Goal: Task Accomplishment & Management: Complete application form

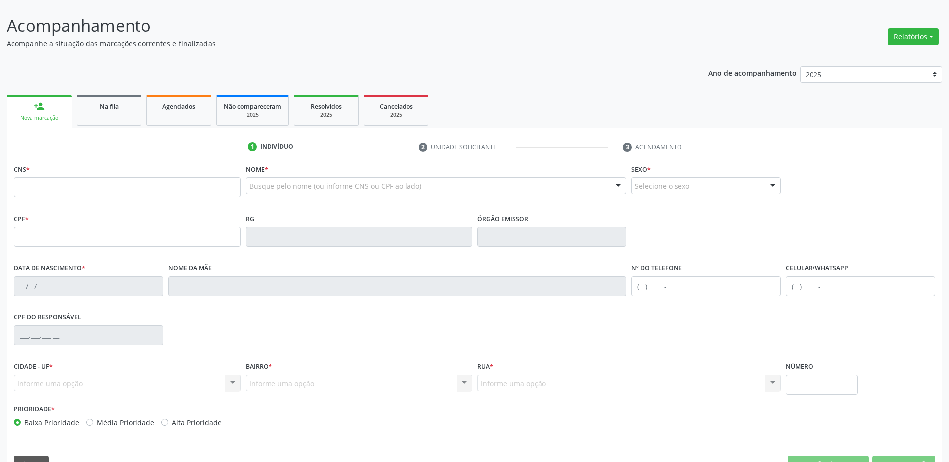
scroll to position [78, 0]
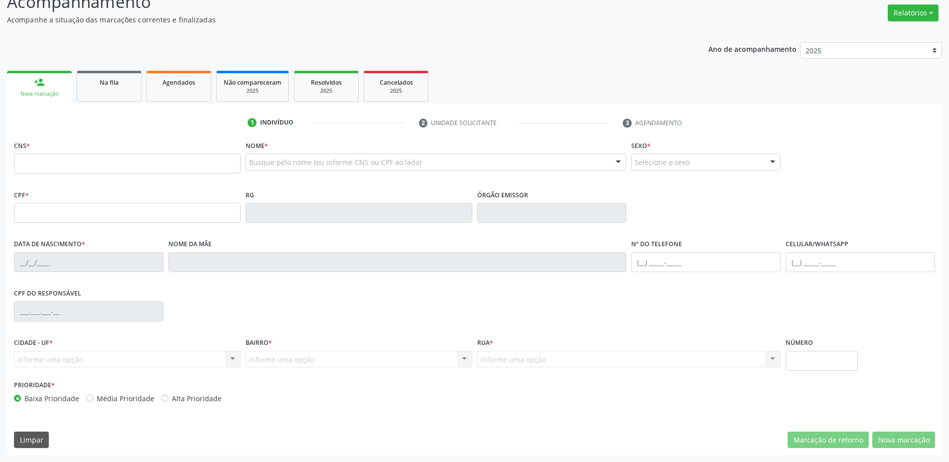
click at [104, 163] on input "text" at bounding box center [127, 163] width 227 height 20
click at [36, 160] on input "text" at bounding box center [127, 163] width 227 height 20
type input "2"
click at [94, 166] on input "2" at bounding box center [127, 163] width 227 height 20
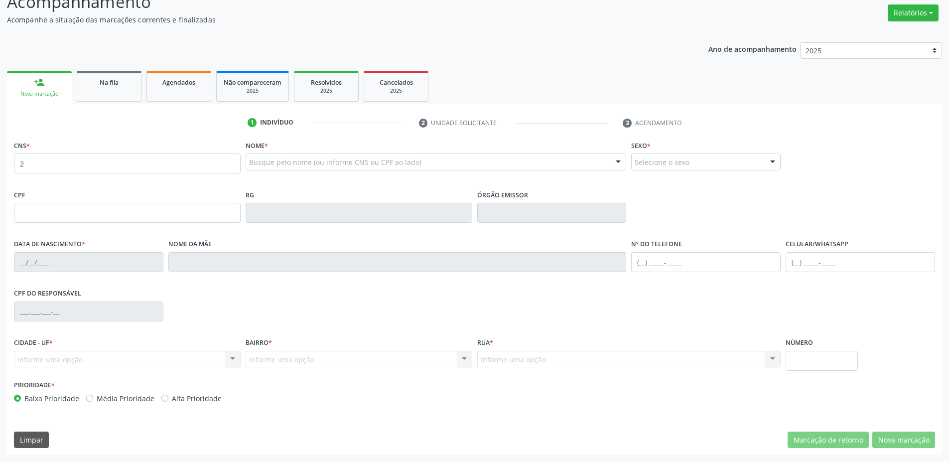
click at [94, 166] on input "2" at bounding box center [127, 163] width 227 height 20
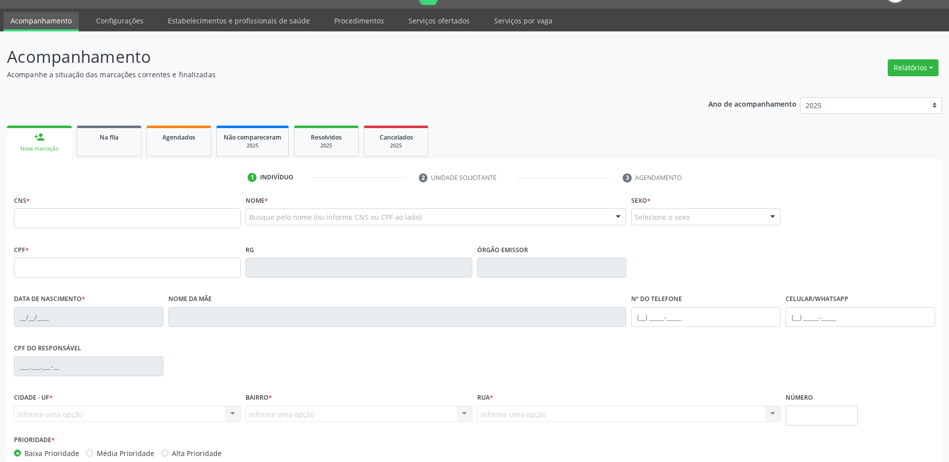
scroll to position [0, 0]
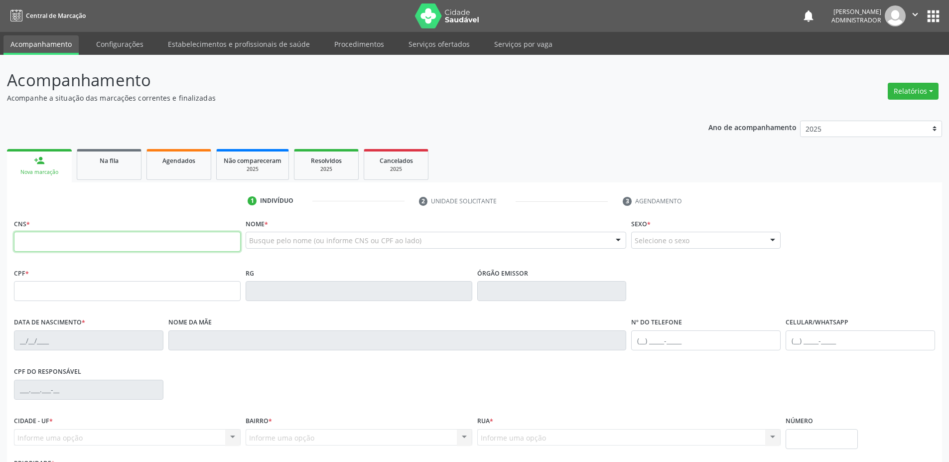
click at [130, 243] on input "text" at bounding box center [127, 242] width 227 height 20
paste input "159 2611 1571 0006"
type input "159 2611 1571 0006"
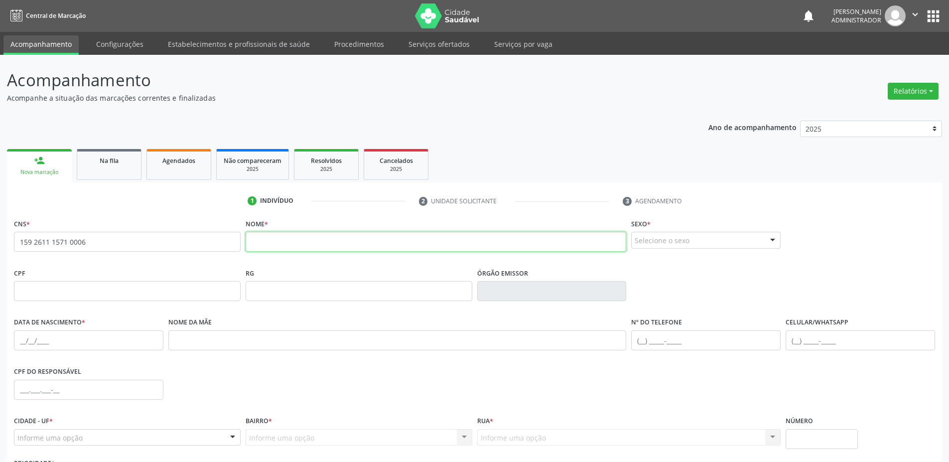
click at [367, 241] on input "text" at bounding box center [436, 242] width 381 height 20
type input "teste de teste"
click at [657, 242] on div "Selecione o sexo" at bounding box center [705, 240] width 149 height 17
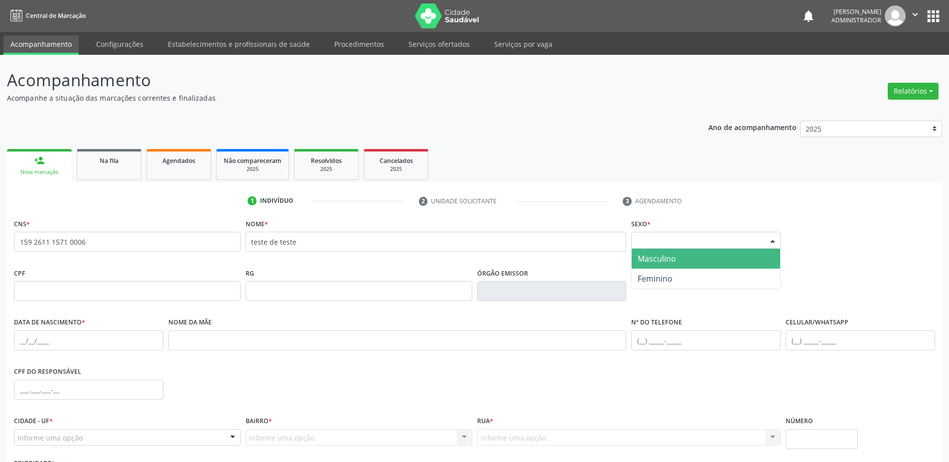
click at [646, 260] on span "Masculino" at bounding box center [657, 258] width 38 height 11
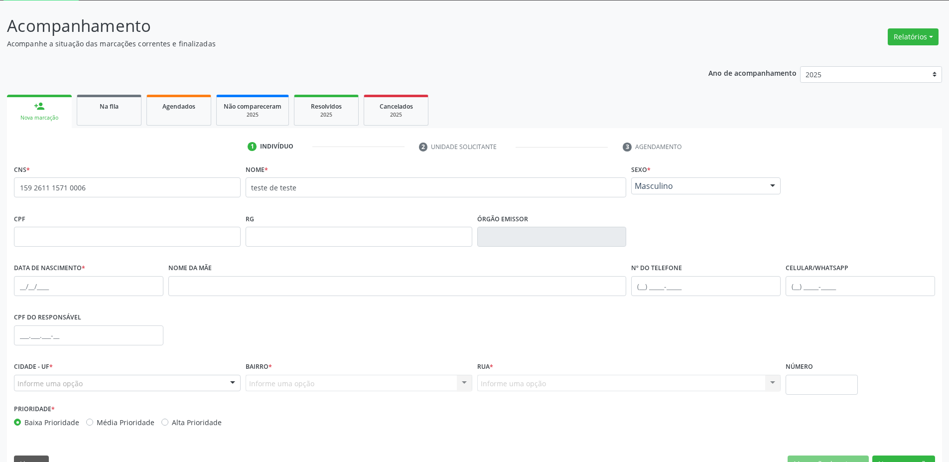
scroll to position [78, 0]
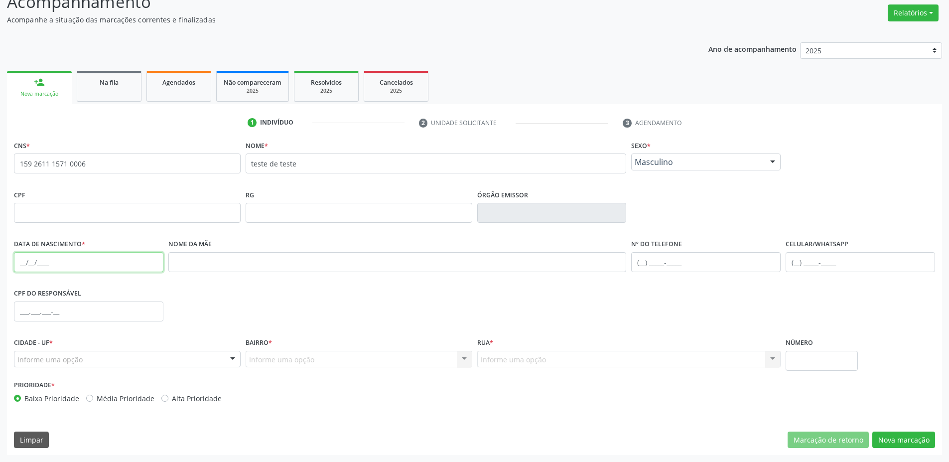
click at [138, 269] on input "text" at bounding box center [88, 262] width 149 height 20
click at [82, 263] on input "text" at bounding box center [88, 262] width 149 height 20
type input "[DATE]"
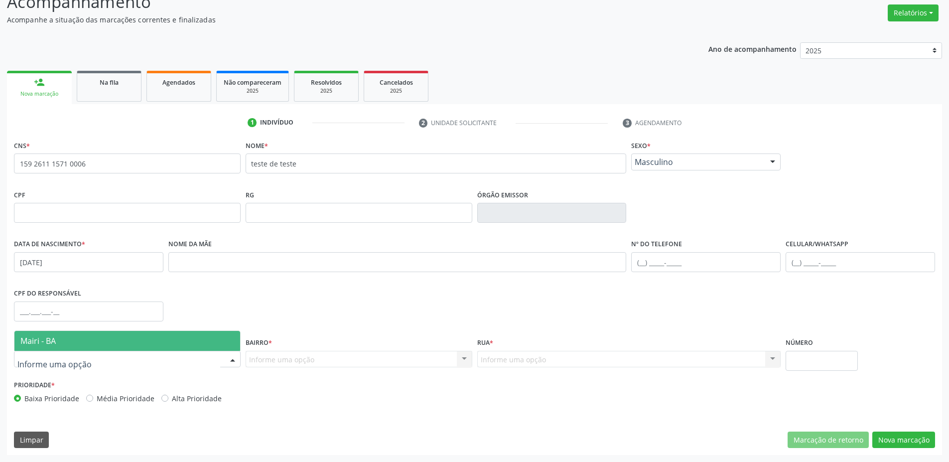
click at [77, 328] on div "CPF do responsável" at bounding box center [88, 310] width 154 height 49
click at [56, 339] on span "Mairi - BA" at bounding box center [127, 341] width 226 height 20
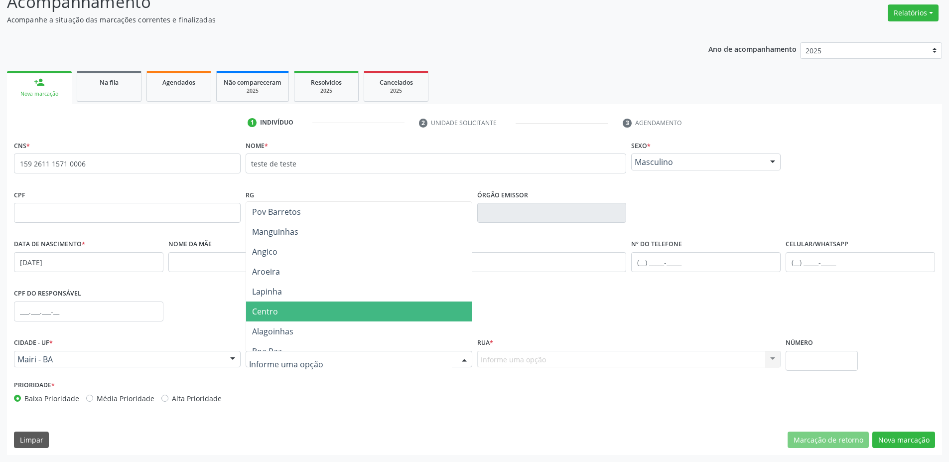
click at [269, 302] on span "Centro" at bounding box center [359, 311] width 226 height 20
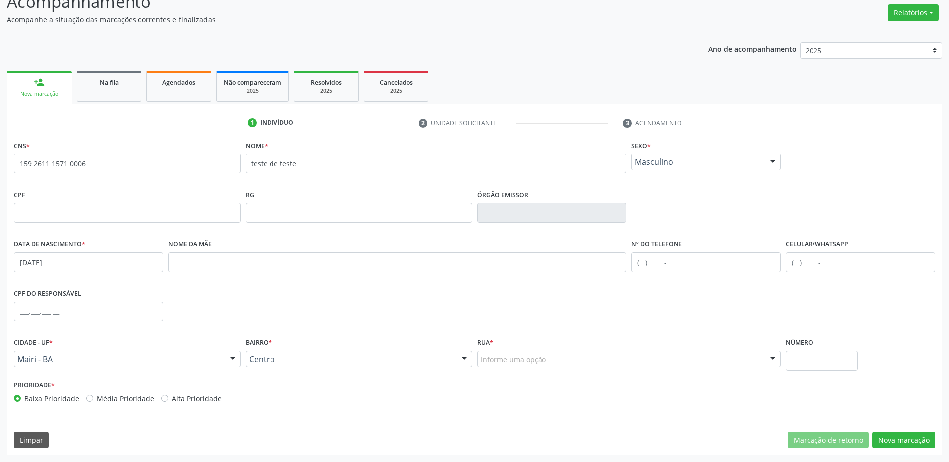
click at [553, 364] on div "Informe uma opção" at bounding box center [629, 359] width 304 height 17
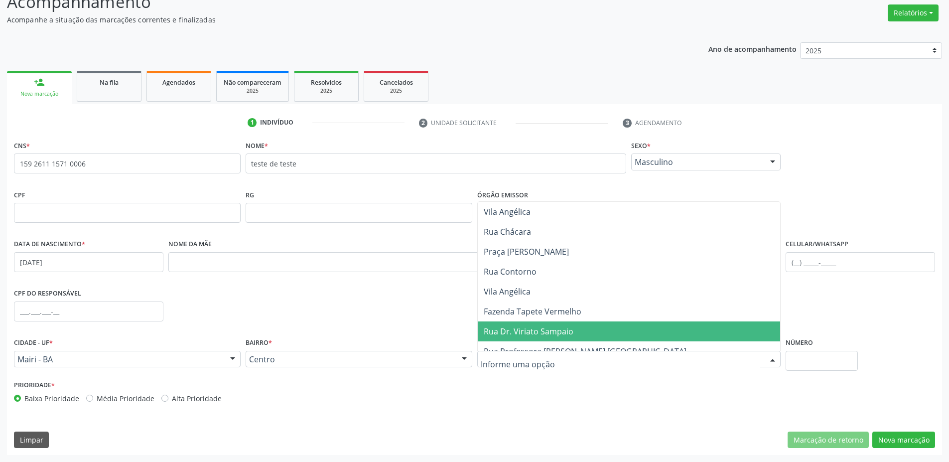
click at [519, 318] on span "Fazenda Tapete Vermelho" at bounding box center [629, 311] width 303 height 20
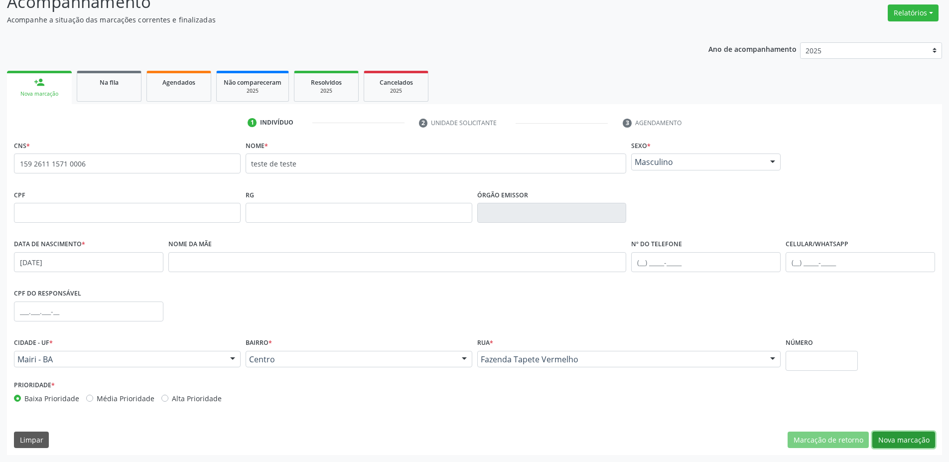
click at [900, 447] on button "Nova marcação" at bounding box center [903, 439] width 63 height 17
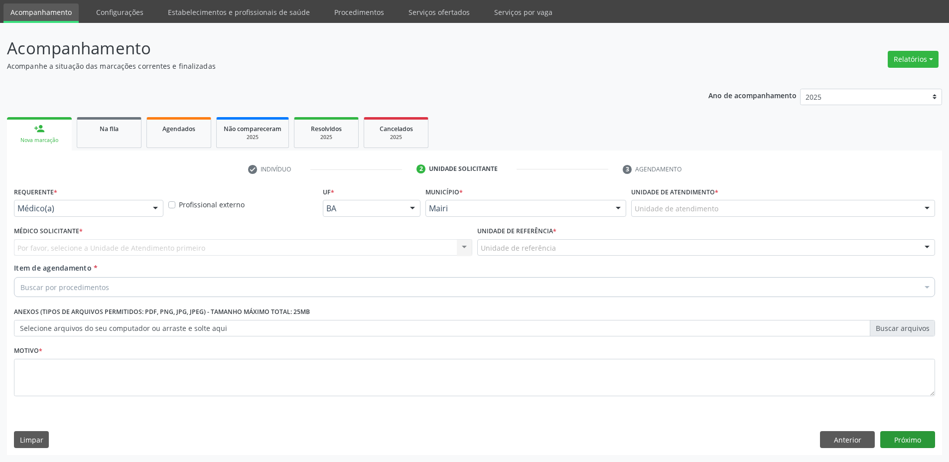
scroll to position [32, 0]
click at [355, 15] on link "Procedimentos" at bounding box center [359, 11] width 64 height 17
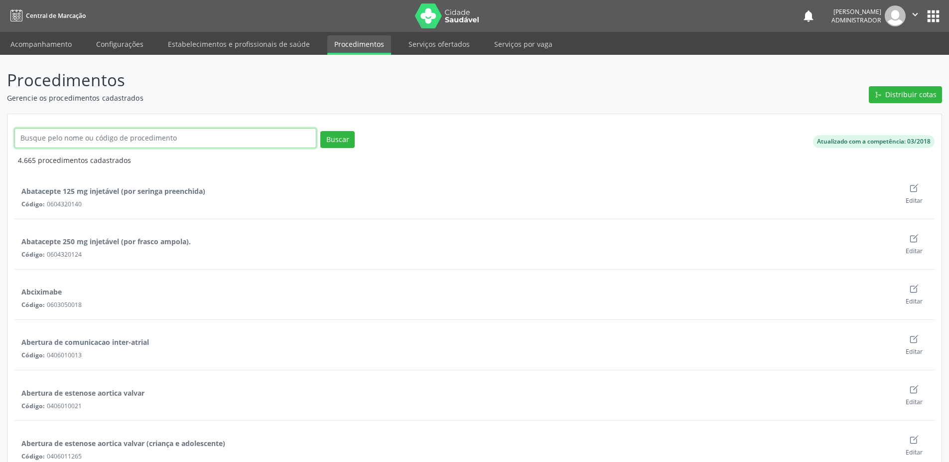
click at [214, 135] on input "text" at bounding box center [165, 138] width 302 height 20
type input "médico"
click button "Buscar" at bounding box center [337, 139] width 34 height 17
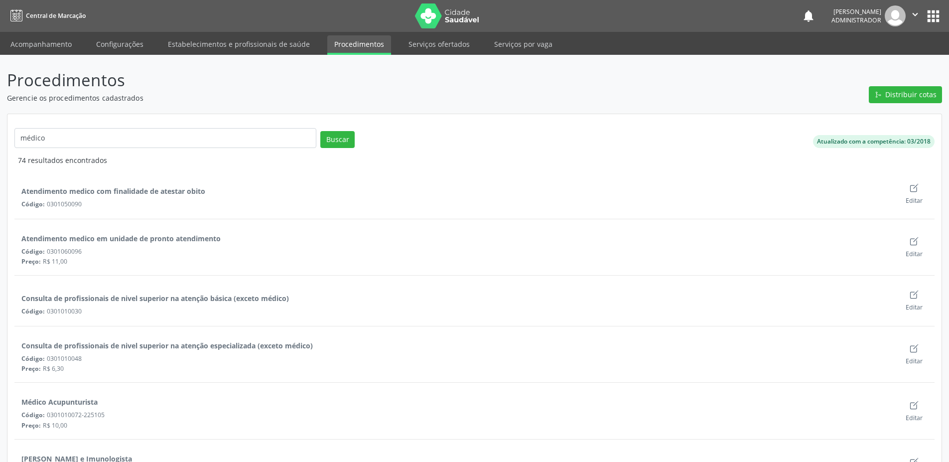
click at [72, 309] on div "Código: 0301010030" at bounding box center [457, 311] width 872 height 8
copy div "0301010030"
drag, startPoint x: 103, startPoint y: 134, endPoint x: 3, endPoint y: 131, distance: 99.7
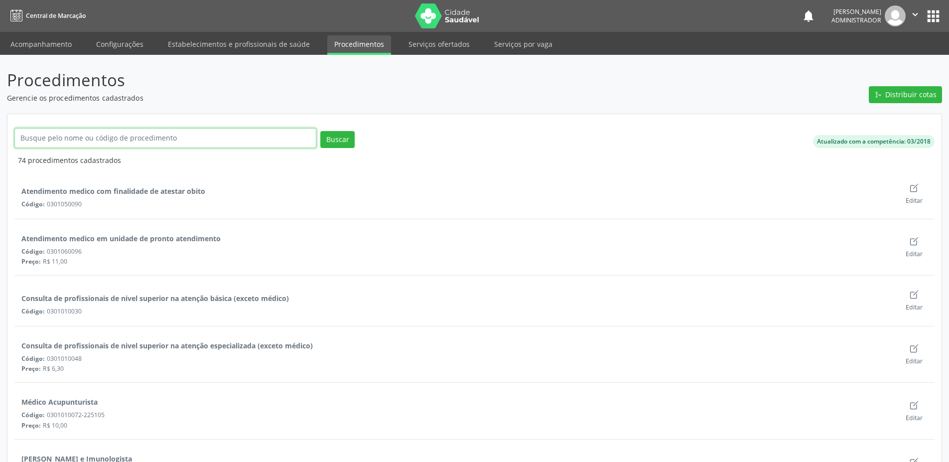
paste input "0301010030"
type input "0301010030"
drag, startPoint x: 339, startPoint y: 142, endPoint x: 334, endPoint y: 138, distance: 6.1
click at [334, 138] on button "Buscar" at bounding box center [337, 139] width 34 height 17
